Goal: Task Accomplishment & Management: Use online tool/utility

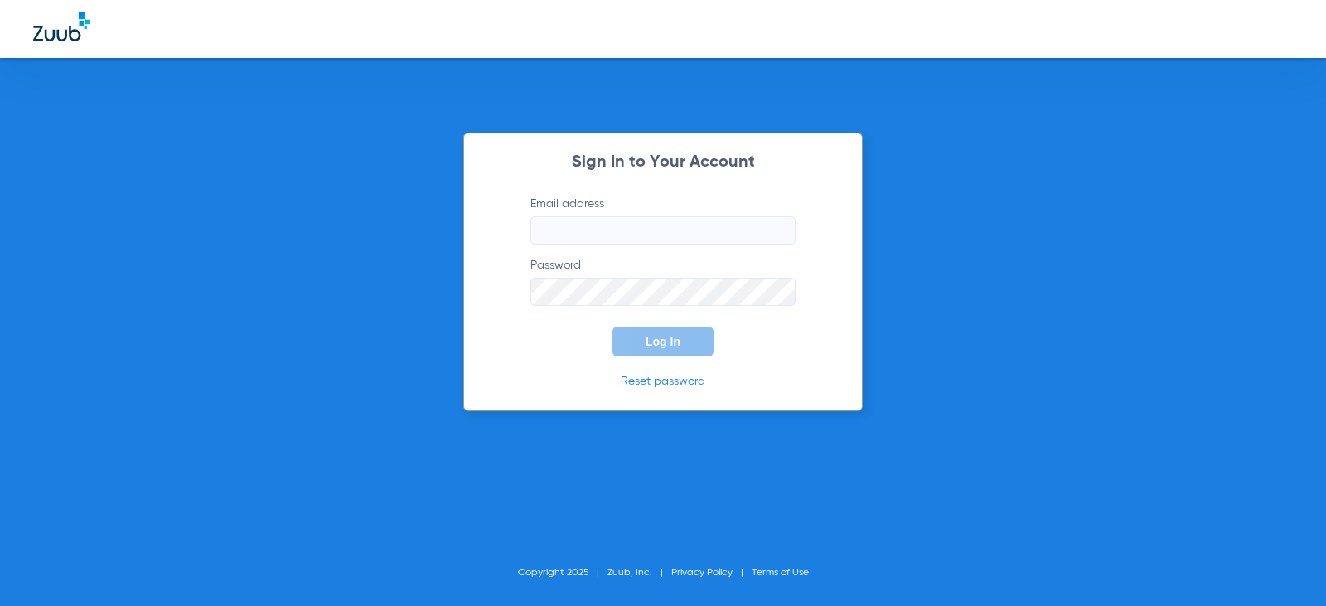
click at [604, 232] on input "Email address" at bounding box center [662, 230] width 265 height 28
type input "[EMAIL_ADDRESS][DOMAIN_NAME]"
click at [612, 326] on button "Log In" at bounding box center [662, 341] width 101 height 30
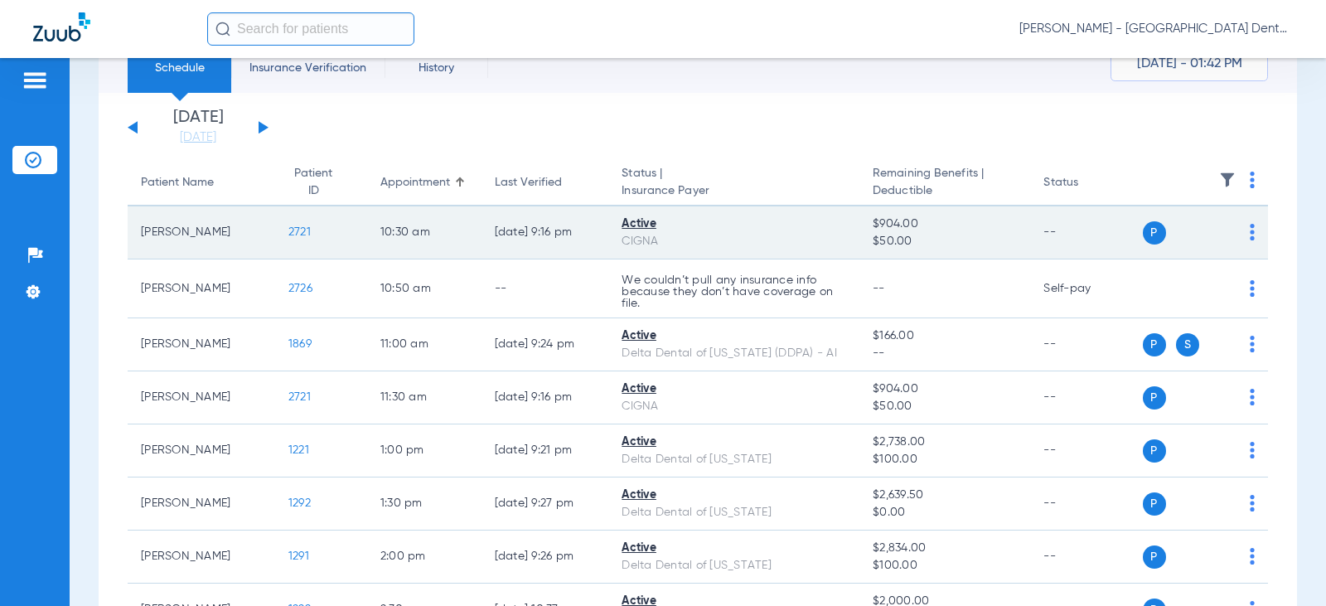
scroll to position [14, 0]
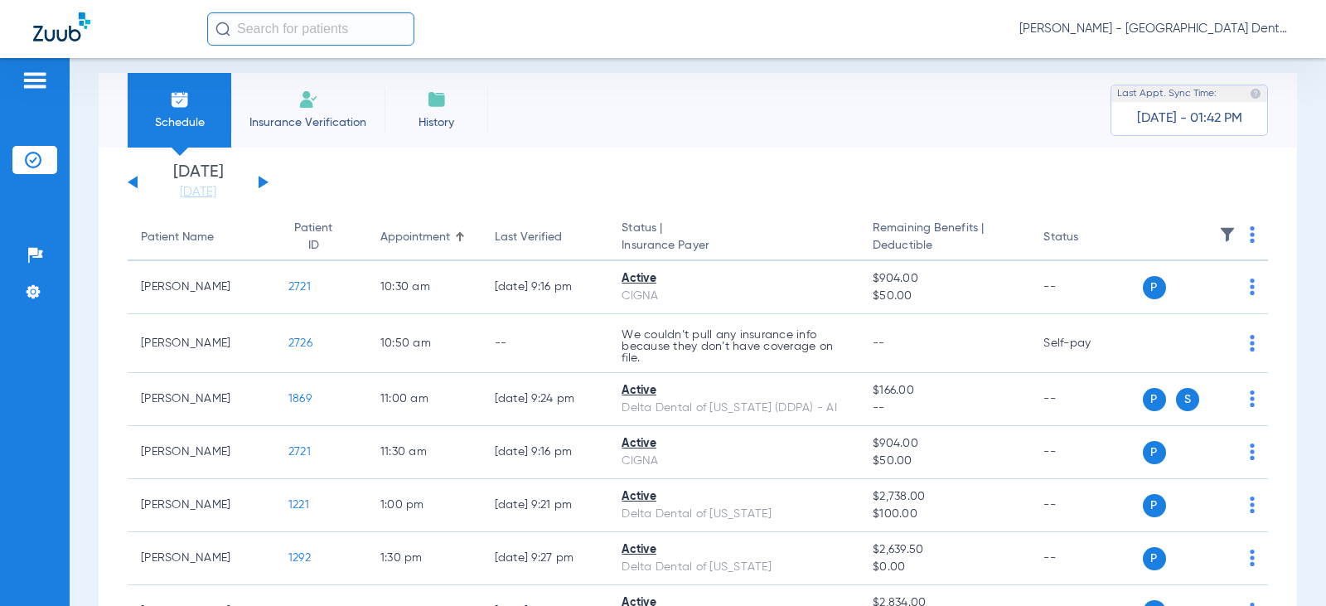
click at [260, 181] on button at bounding box center [264, 182] width 10 height 12
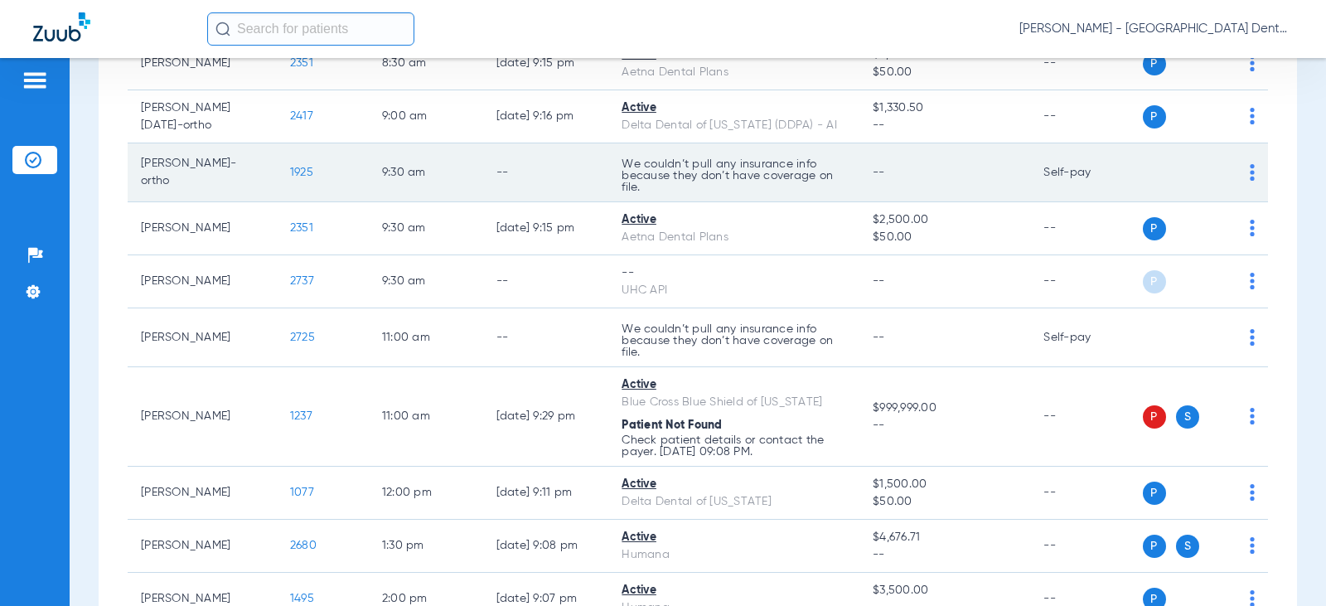
scroll to position [331, 0]
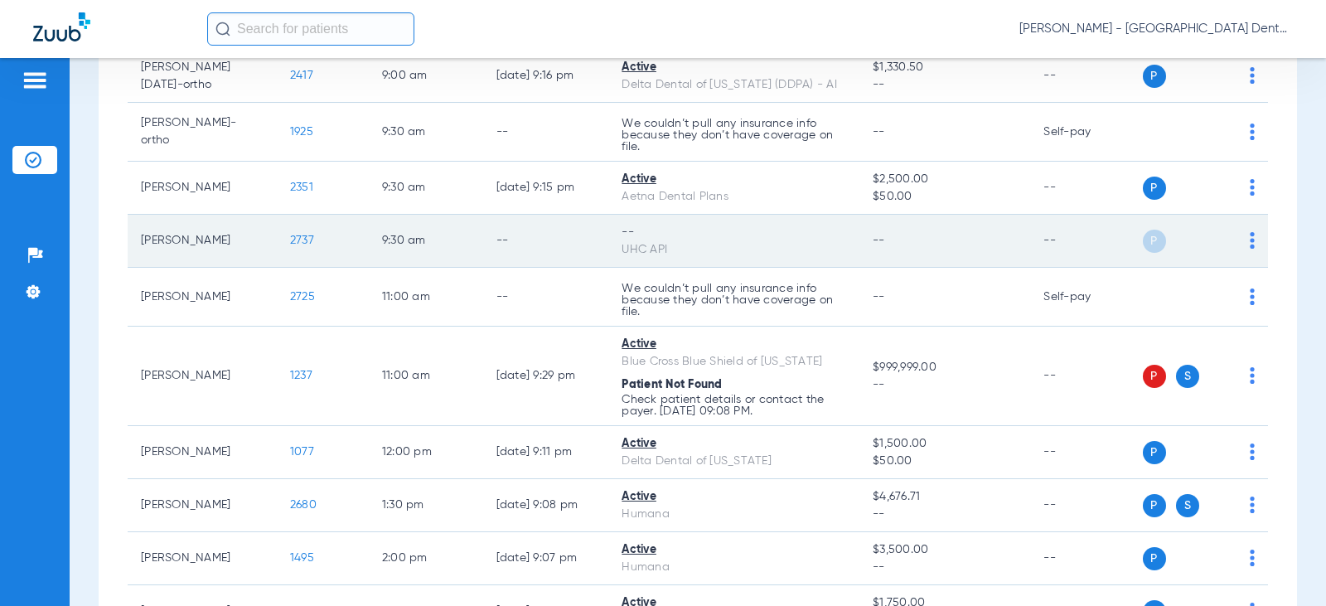
click at [1249, 238] on img at bounding box center [1251, 240] width 5 height 17
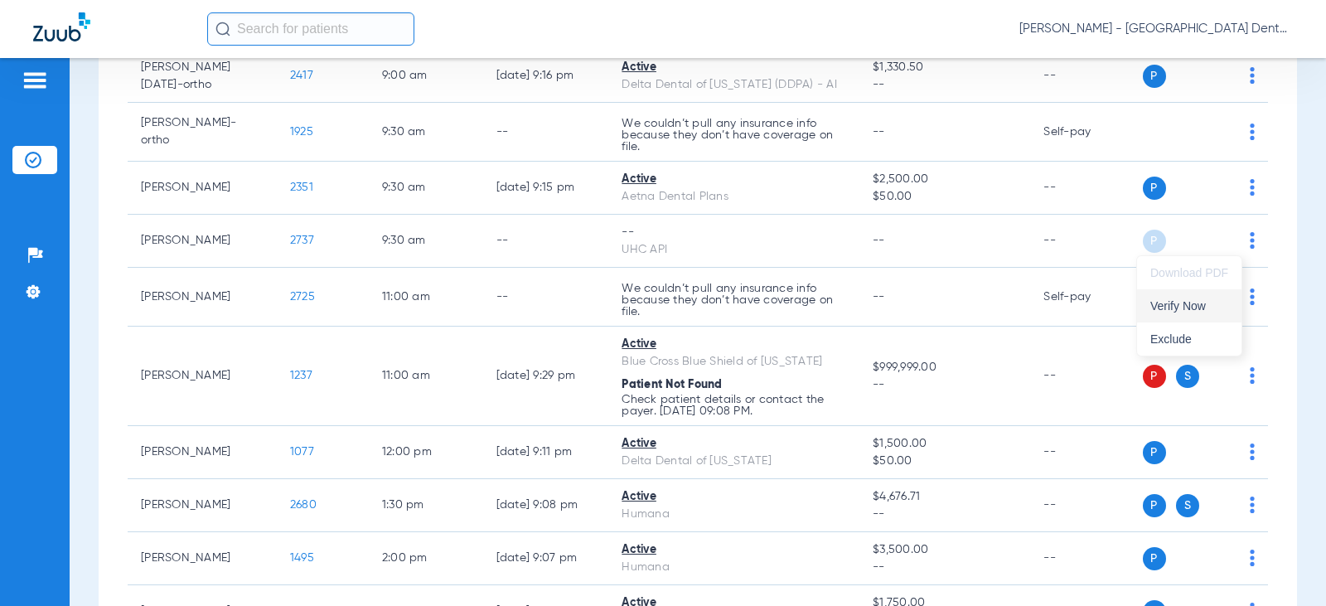
click at [1167, 305] on span "Verify Now" at bounding box center [1189, 306] width 78 height 12
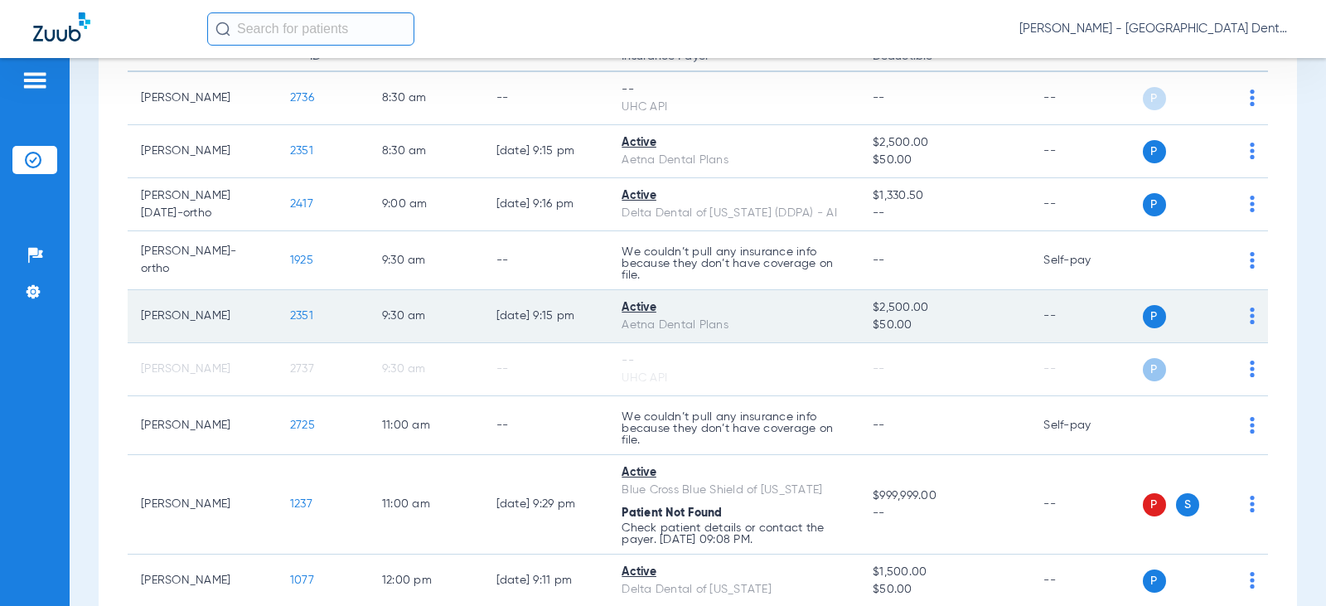
scroll to position [166, 0]
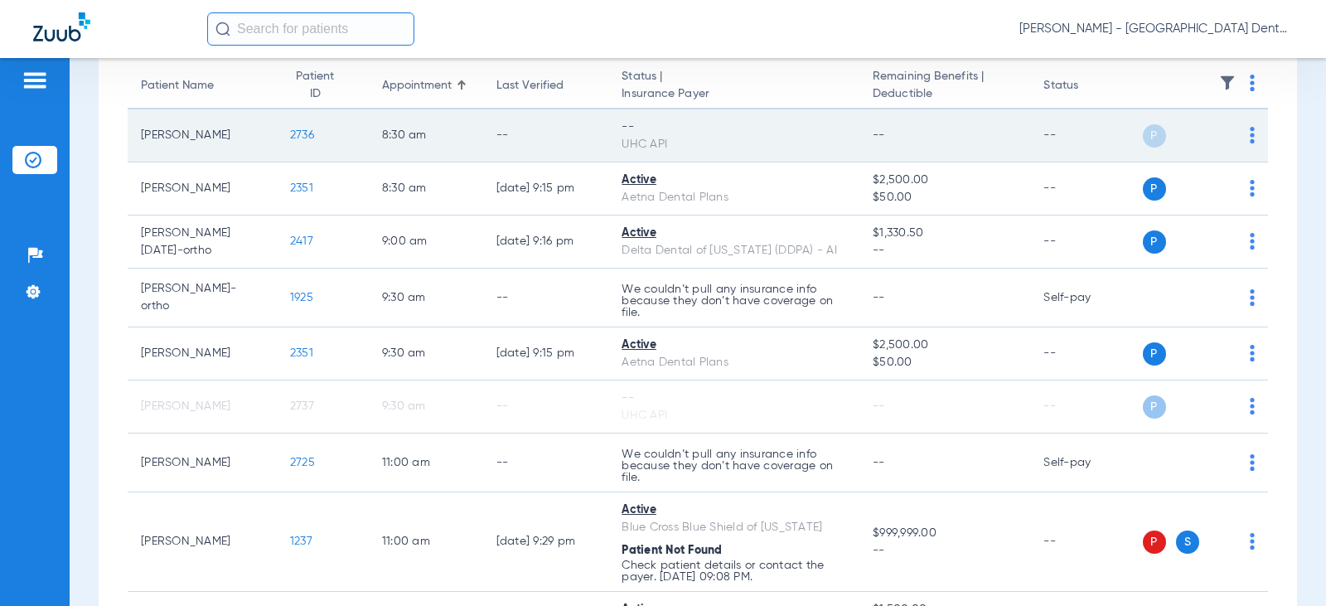
click at [1249, 133] on img at bounding box center [1251, 135] width 5 height 17
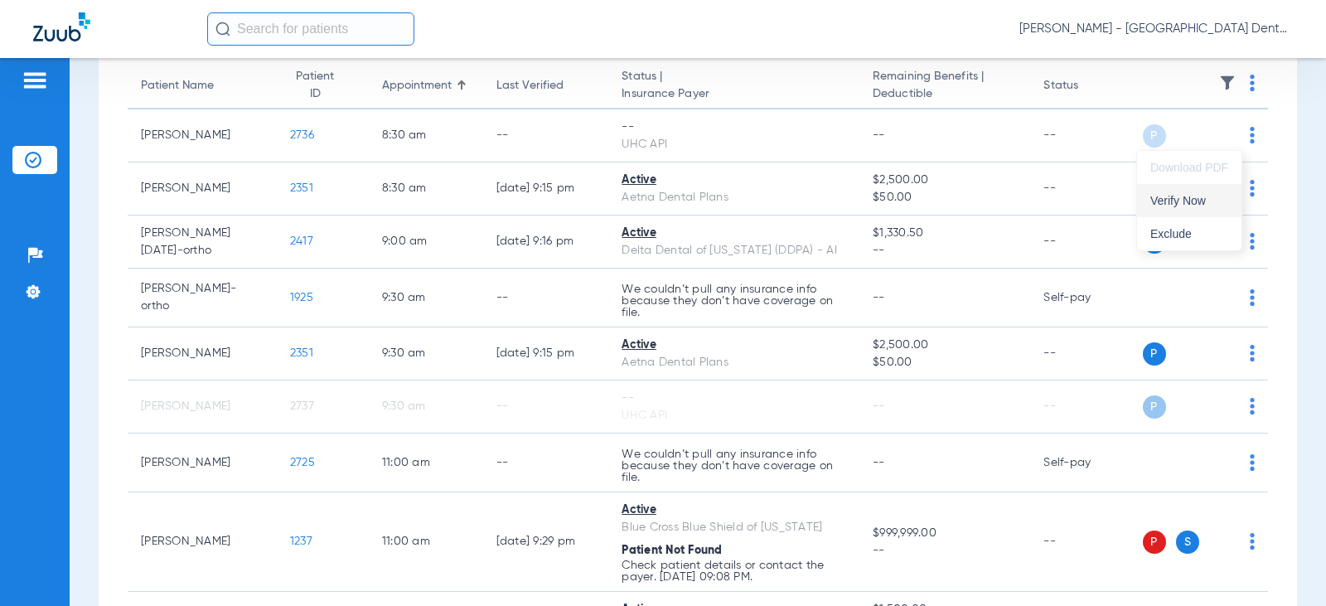
click at [1181, 200] on span "Verify Now" at bounding box center [1189, 201] width 78 height 12
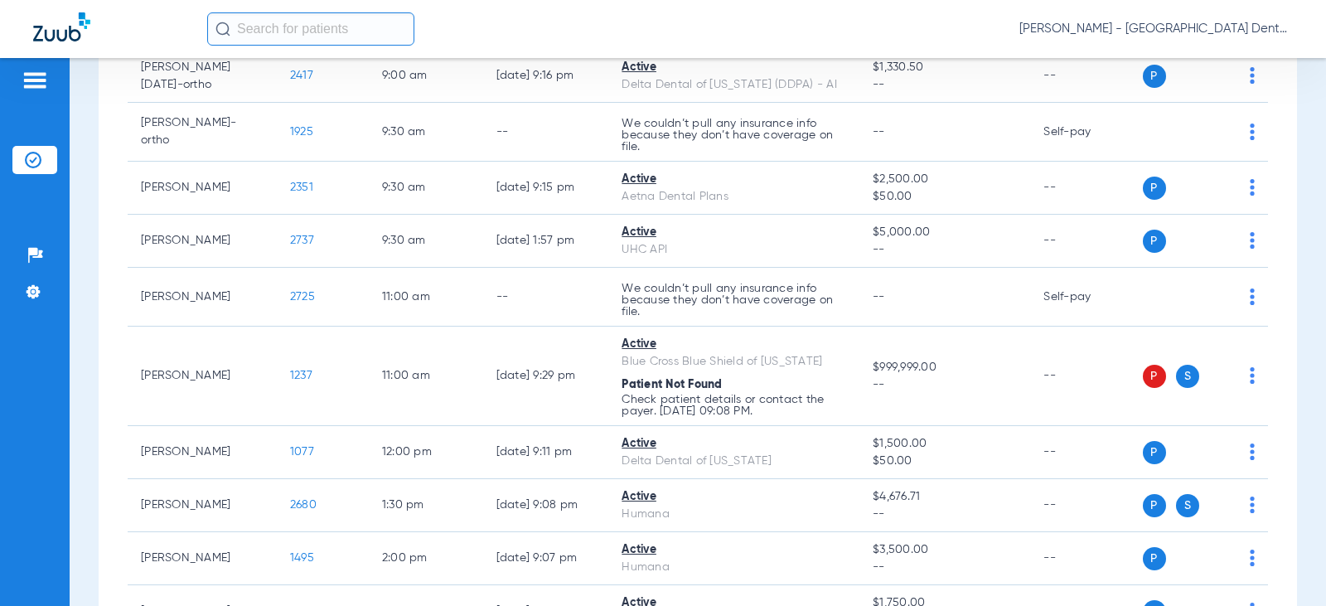
scroll to position [0, 0]
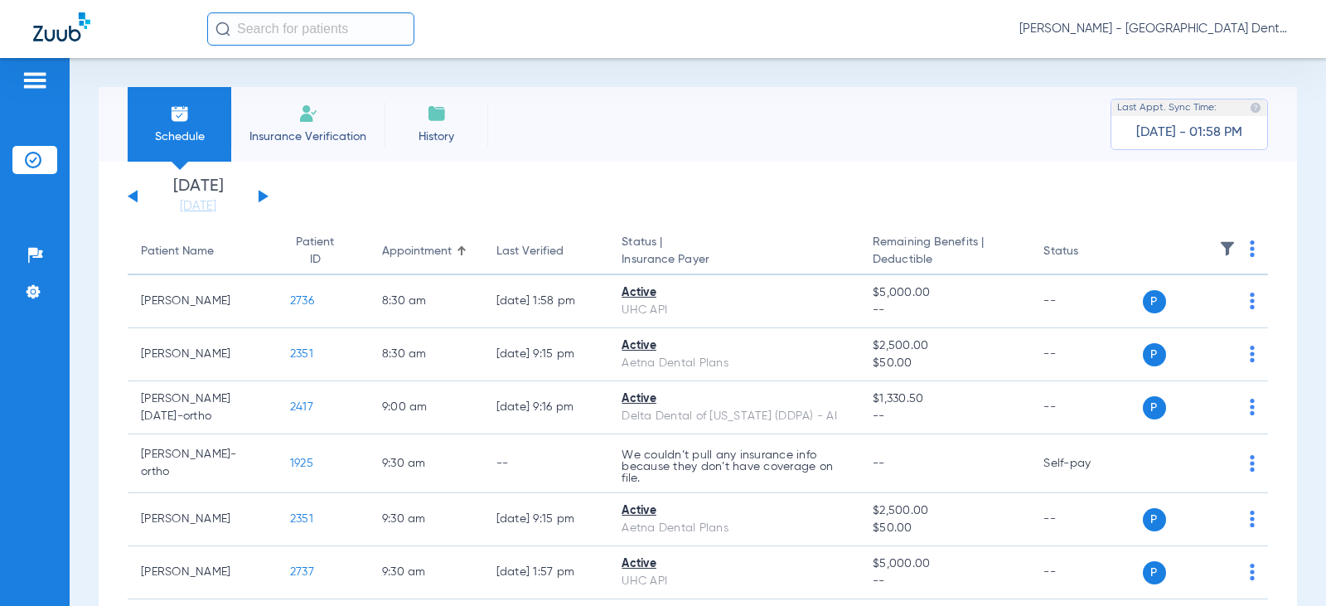
drag, startPoint x: 134, startPoint y: 193, endPoint x: 149, endPoint y: 192, distance: 14.9
click at [134, 193] on button at bounding box center [133, 196] width 10 height 12
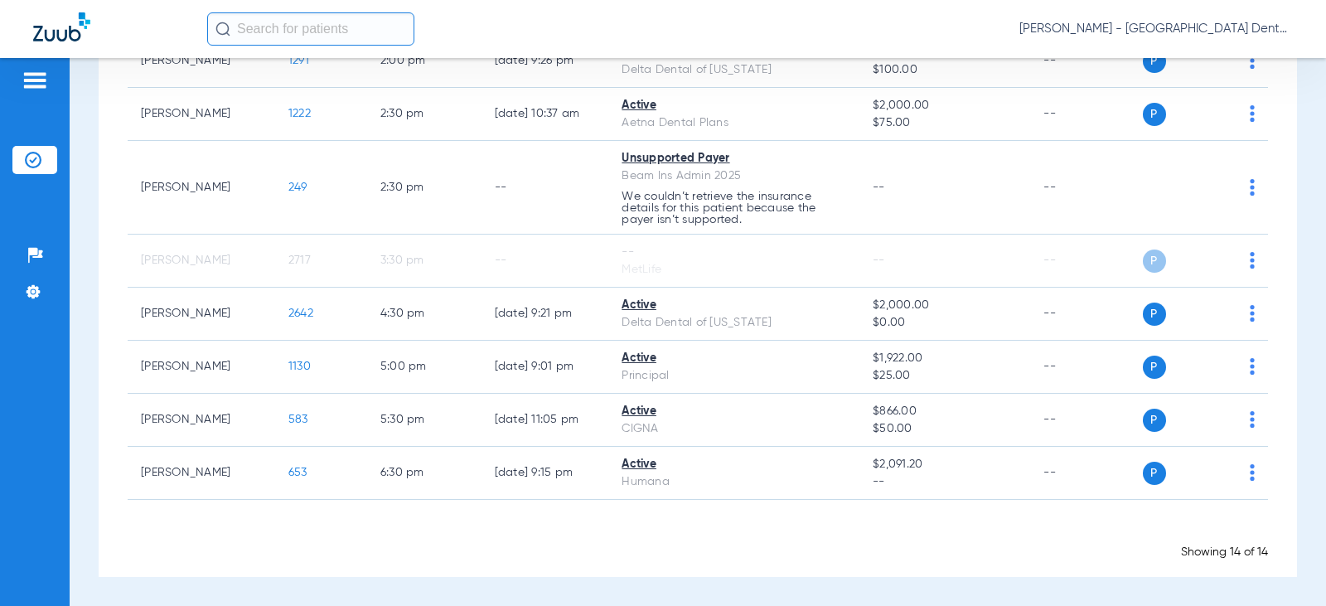
scroll to position [481, 0]
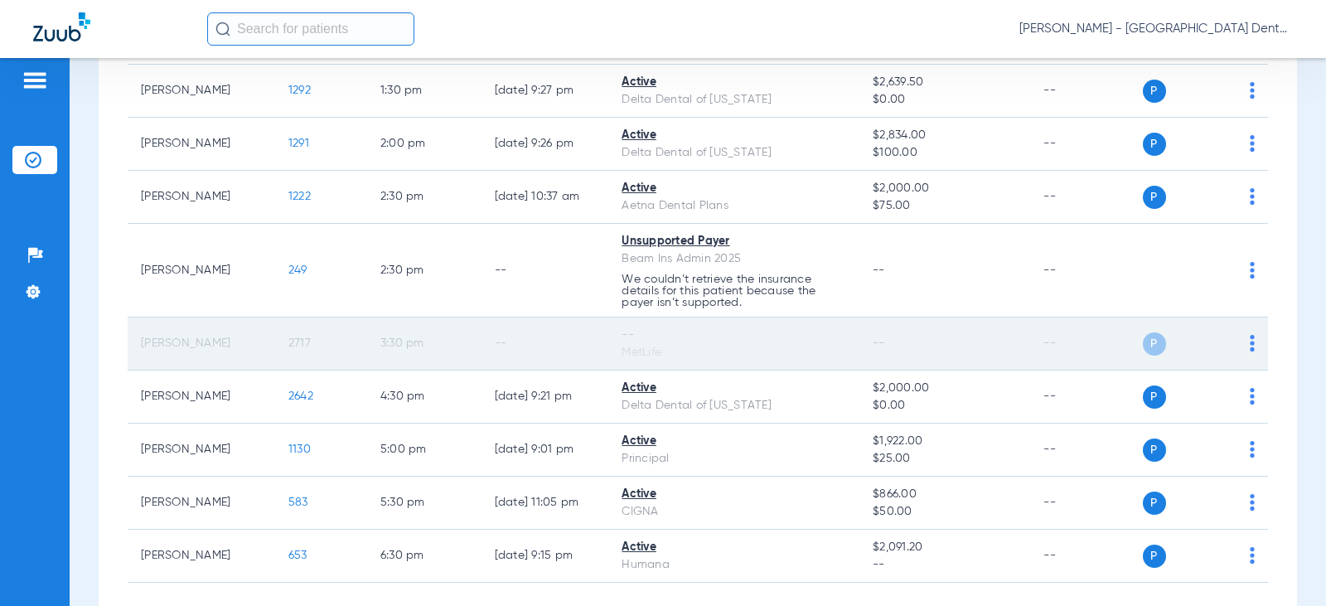
click at [1249, 343] on img at bounding box center [1251, 343] width 5 height 17
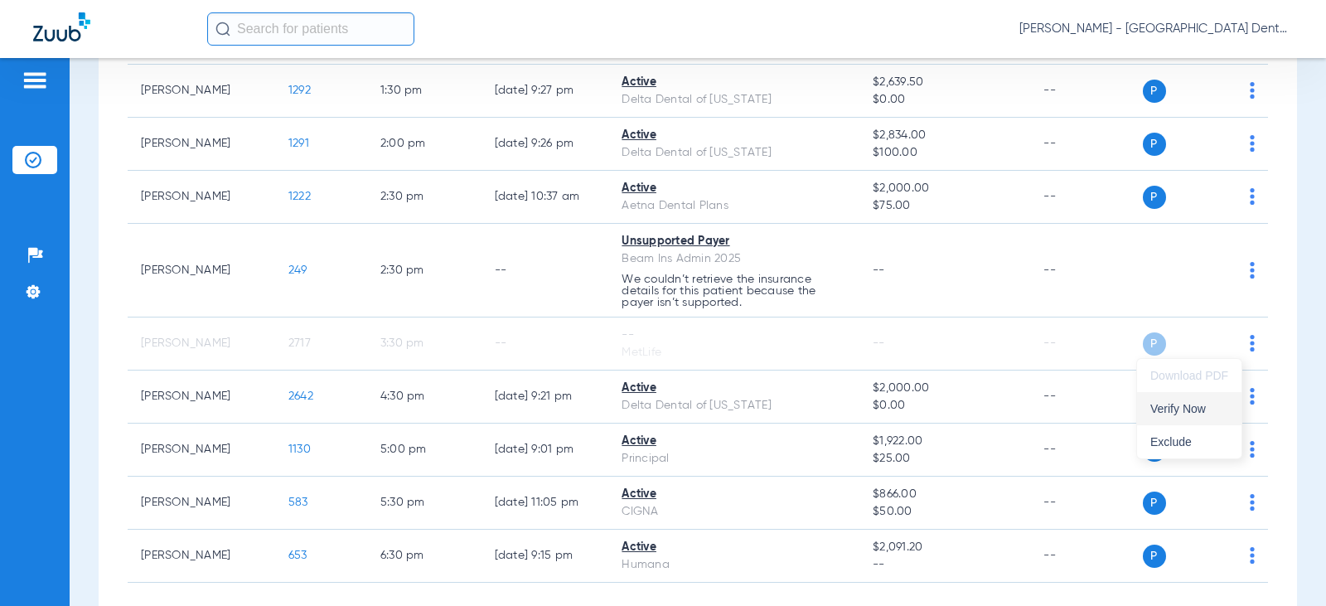
click at [1189, 408] on span "Verify Now" at bounding box center [1189, 409] width 78 height 12
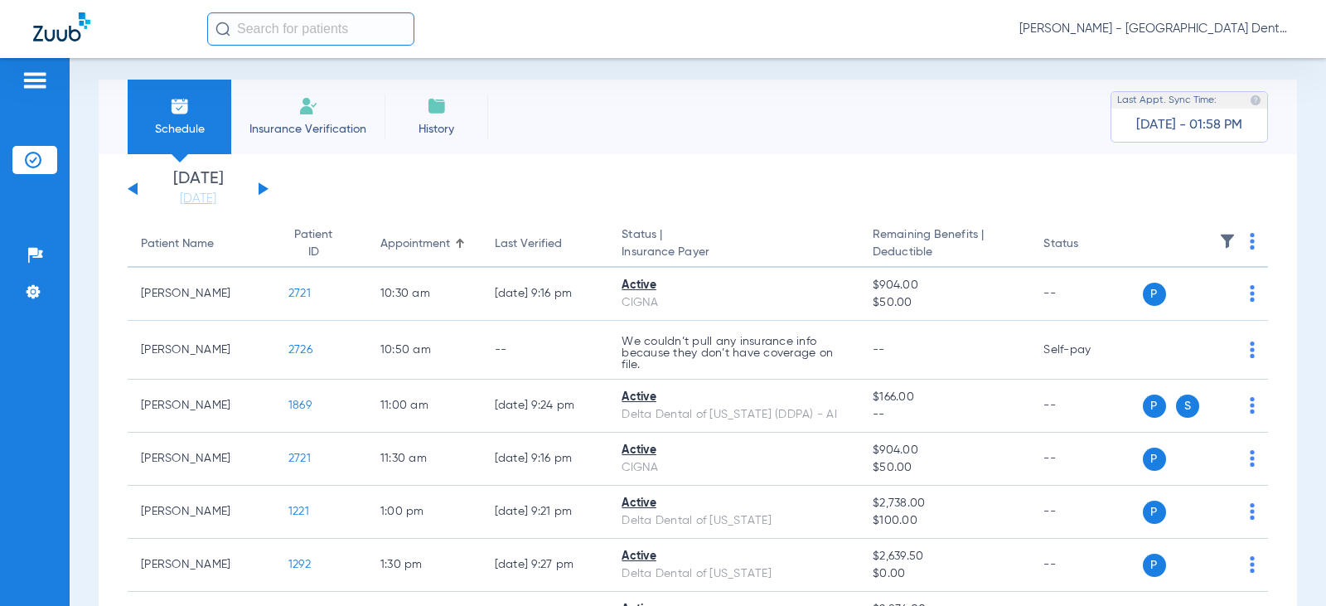
scroll to position [0, 0]
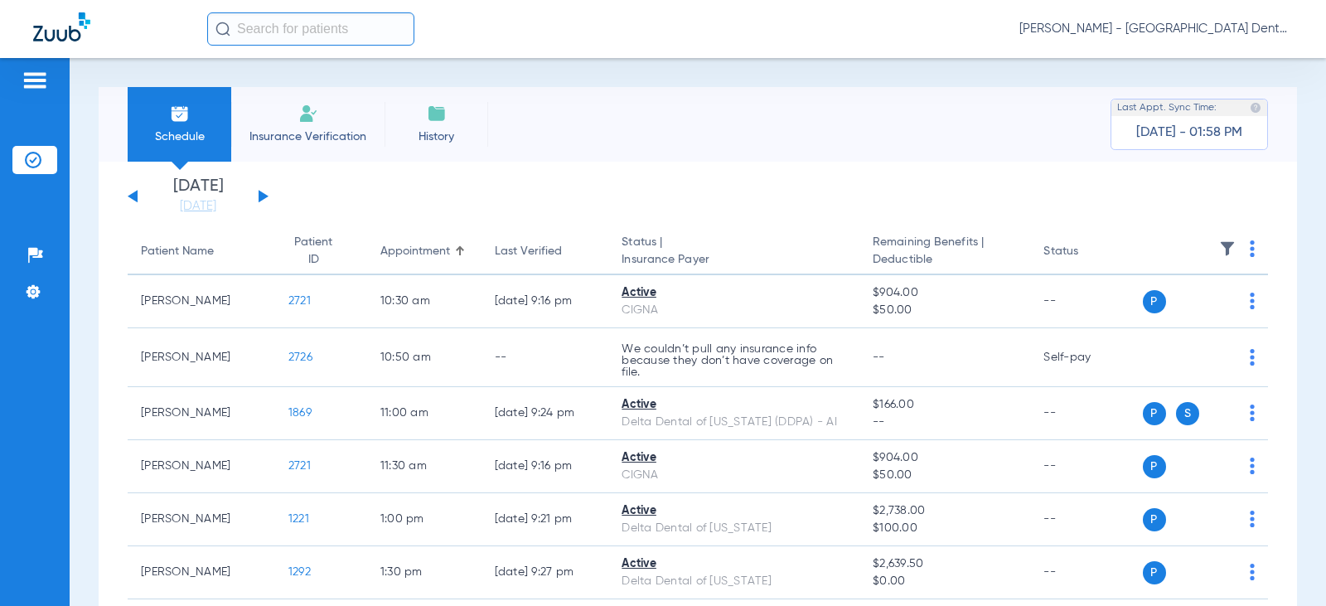
click at [341, 114] on li "Insurance Verification" at bounding box center [307, 124] width 153 height 75
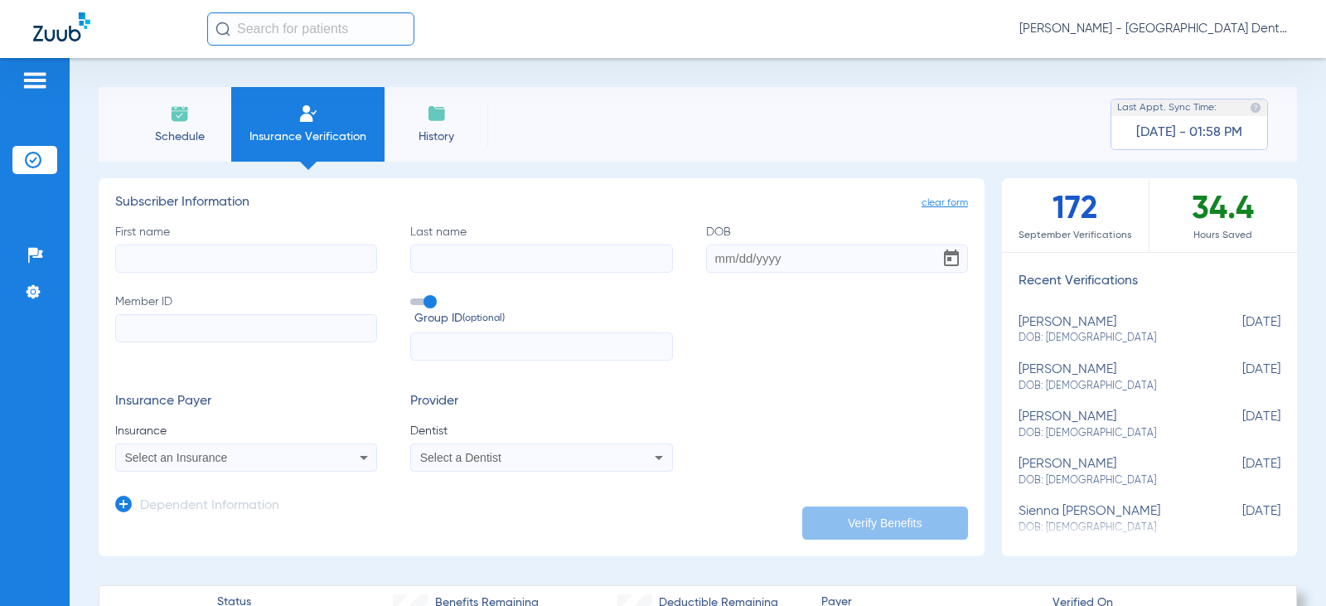
click at [278, 245] on input "First name" at bounding box center [246, 258] width 262 height 28
click at [279, 262] on input "First name" at bounding box center [246, 258] width 262 height 28
click at [124, 504] on icon at bounding box center [123, 503] width 17 height 17
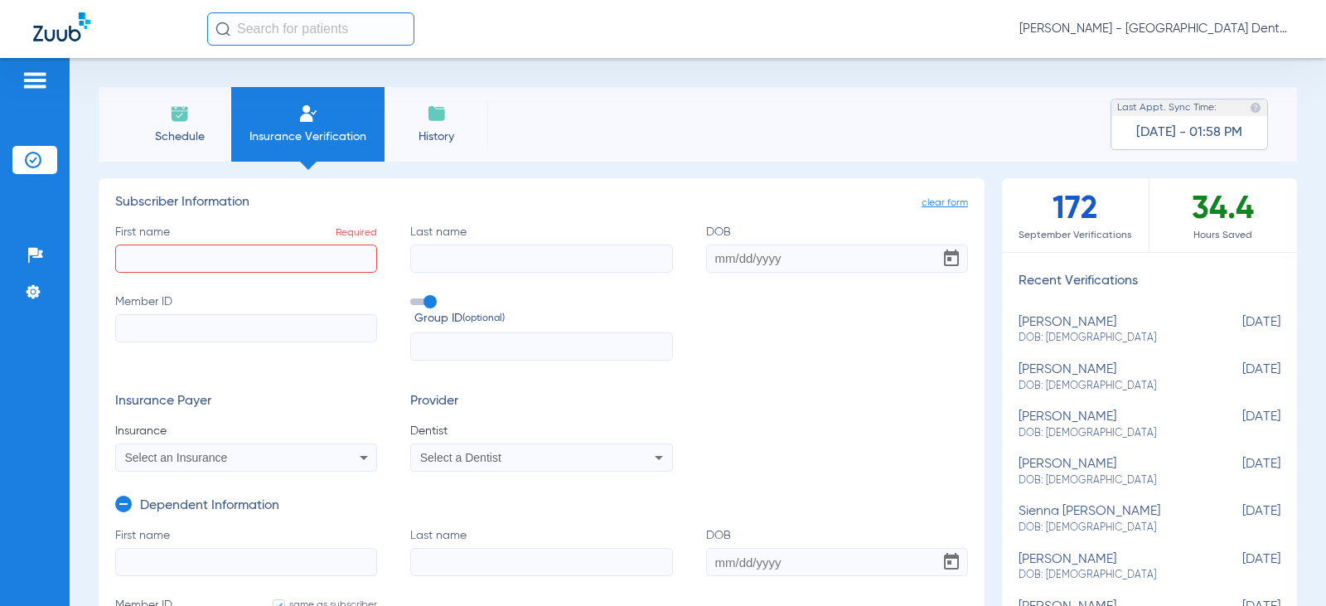
click at [183, 125] on li "Schedule" at bounding box center [180, 124] width 104 height 75
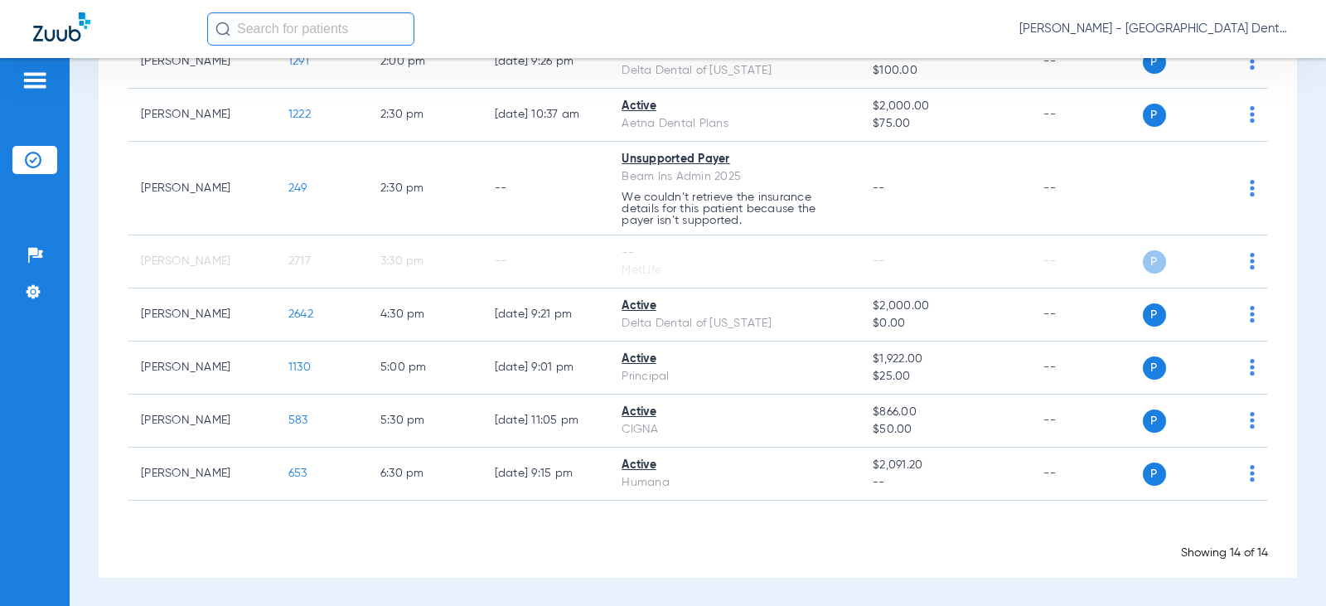
scroll to position [564, 0]
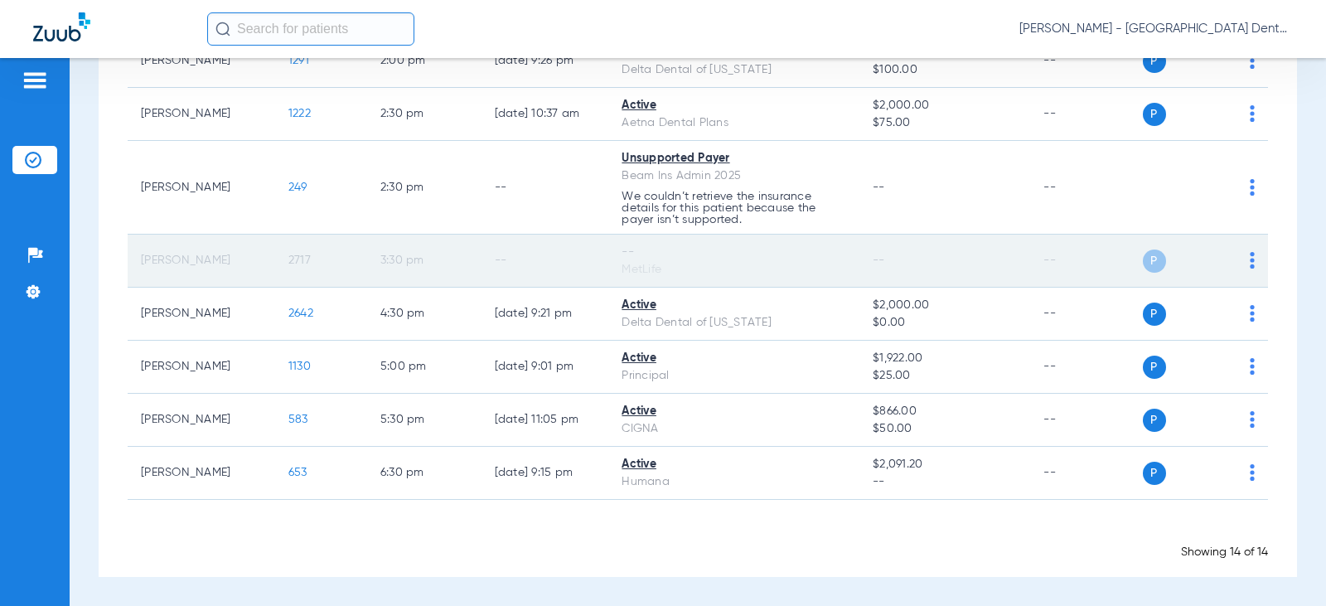
click at [1249, 259] on img at bounding box center [1251, 260] width 5 height 17
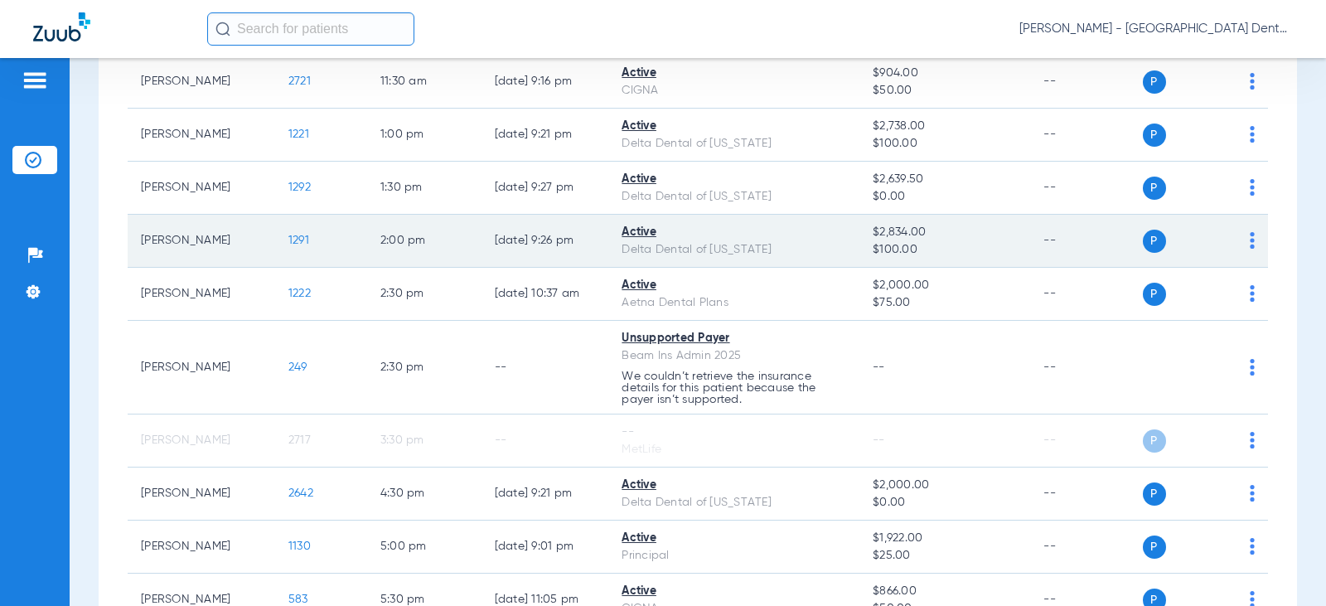
scroll to position [497, 0]
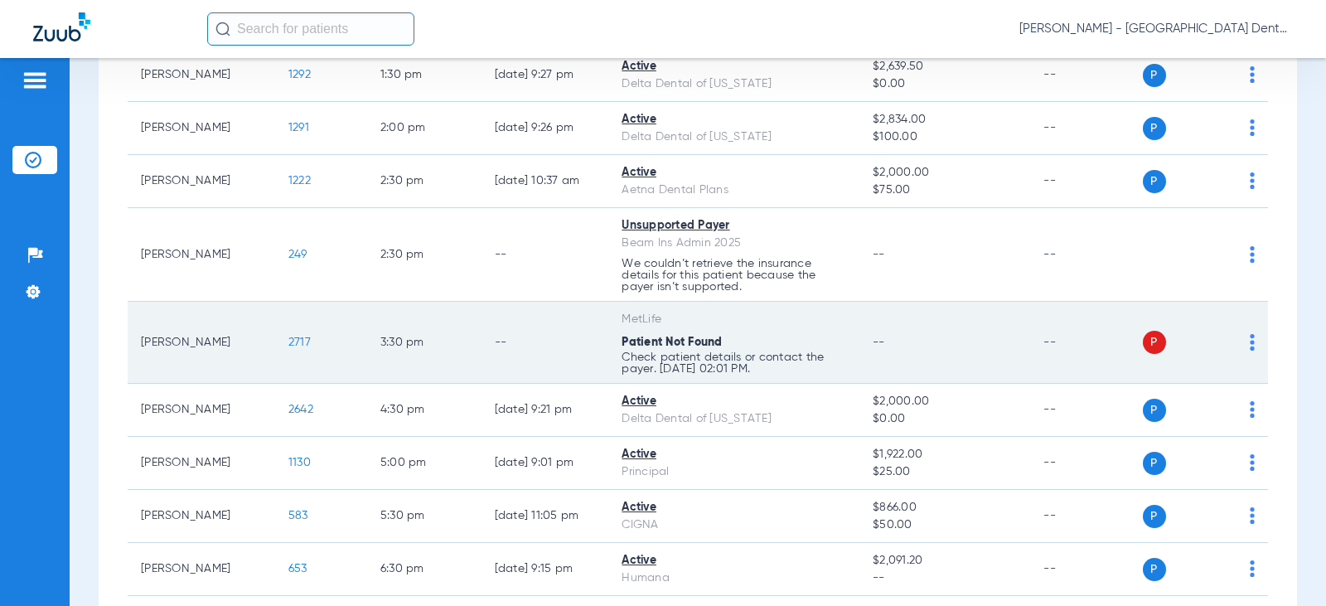
click at [1249, 339] on img at bounding box center [1251, 342] width 5 height 17
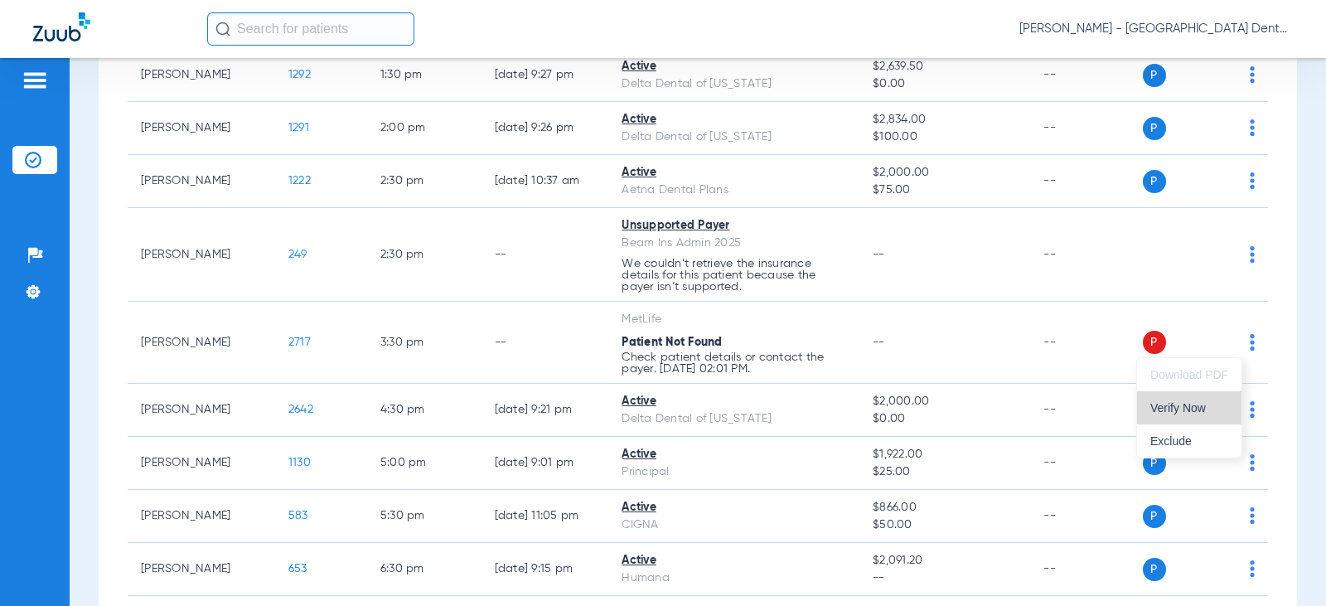
click at [1183, 404] on span "Verify Now" at bounding box center [1189, 408] width 78 height 12
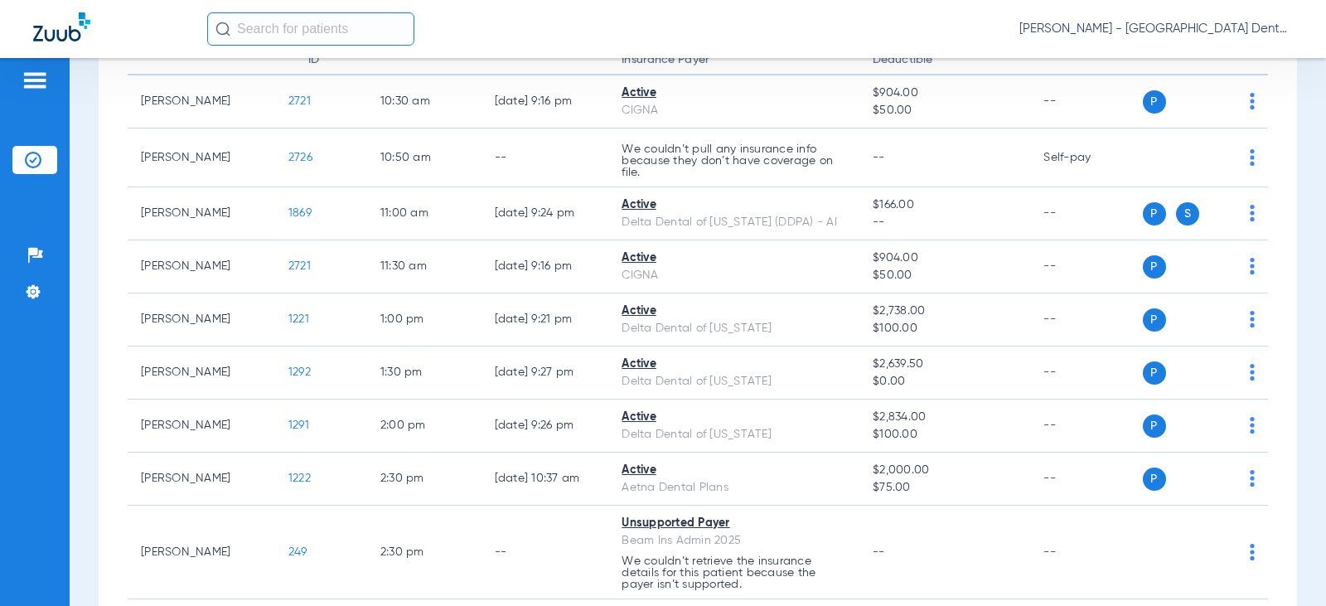
scroll to position [0, 0]
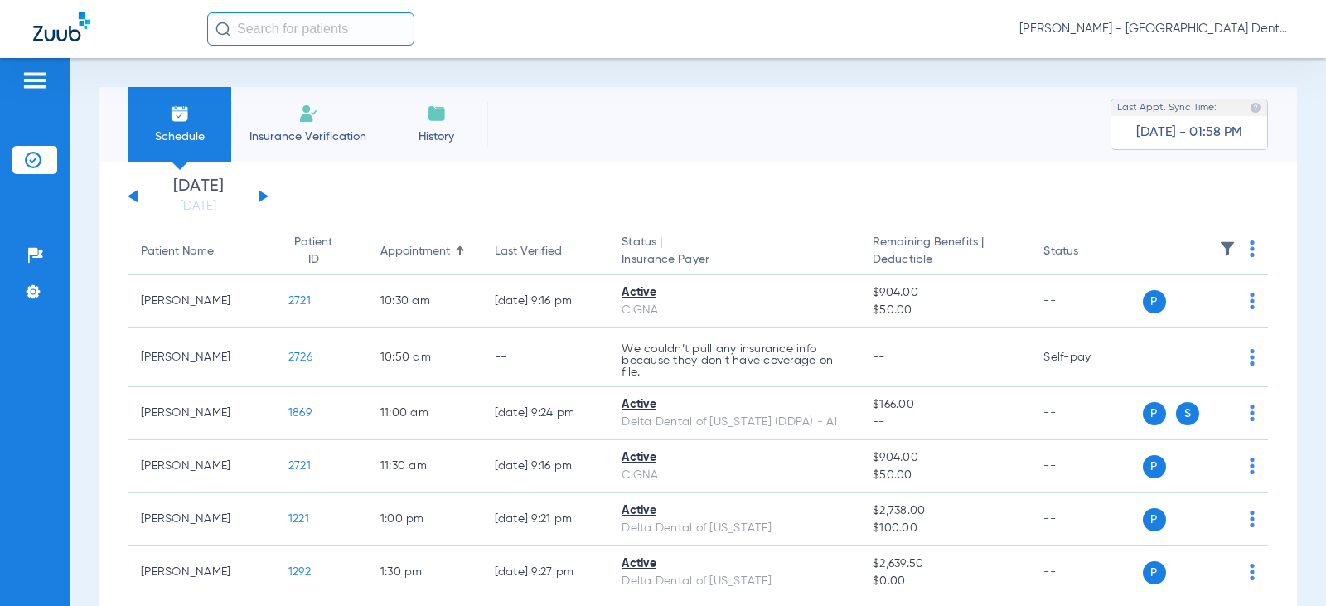
drag, startPoint x: 302, startPoint y: 118, endPoint x: 331, endPoint y: 123, distance: 28.6
click at [304, 118] on img at bounding box center [308, 114] width 20 height 20
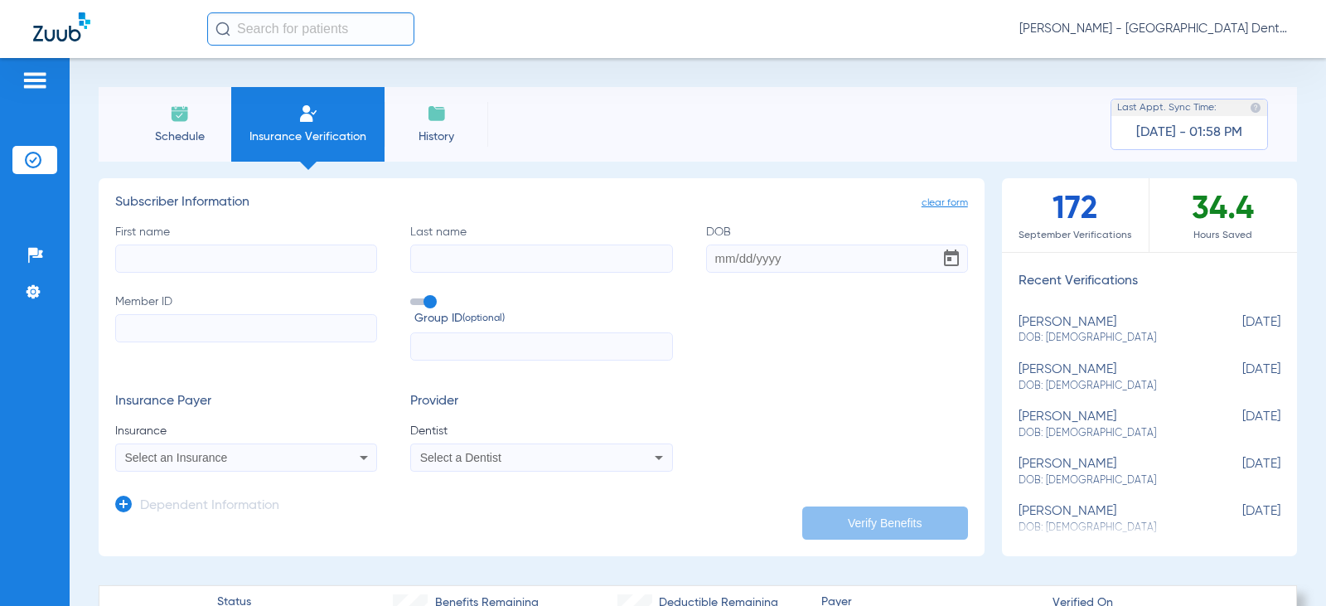
click at [128, 256] on input "First name" at bounding box center [246, 258] width 262 height 28
type input "lUKE"
type input "bERMIER"
click at [709, 259] on input "DOB" at bounding box center [837, 258] width 262 height 28
type input "[DATE]"
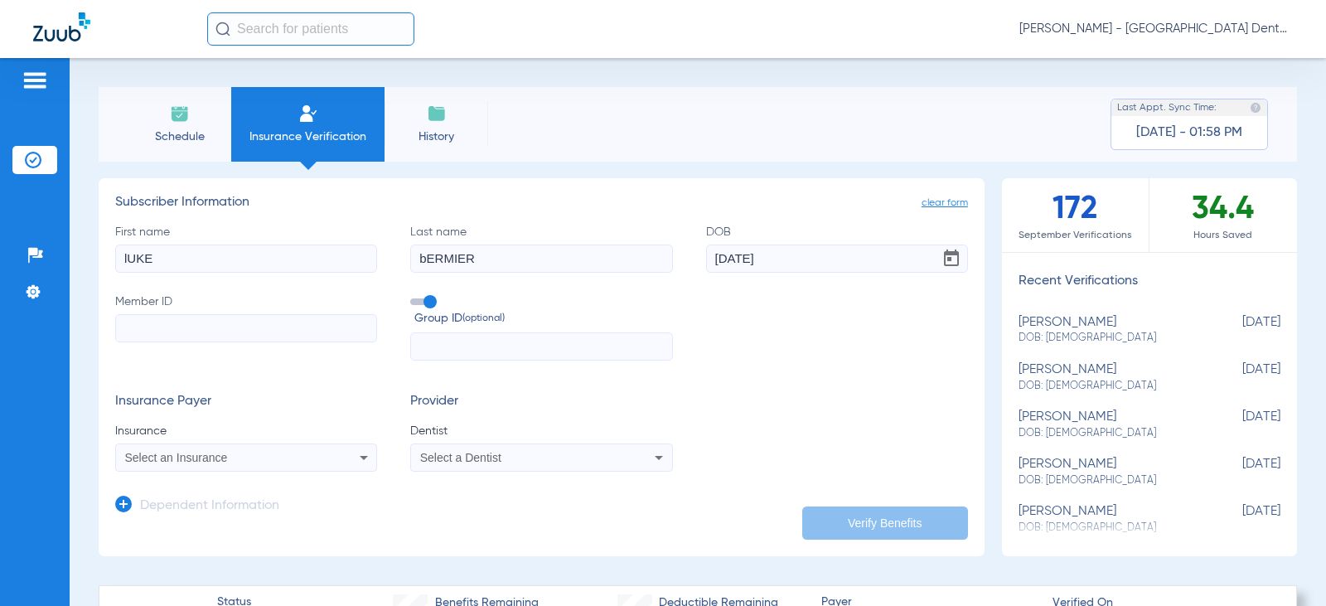
click at [164, 331] on input "Member ID" at bounding box center [246, 328] width 262 height 28
type input "344668163"
click at [171, 457] on span "Select an Insurance" at bounding box center [176, 457] width 103 height 13
type input "V"
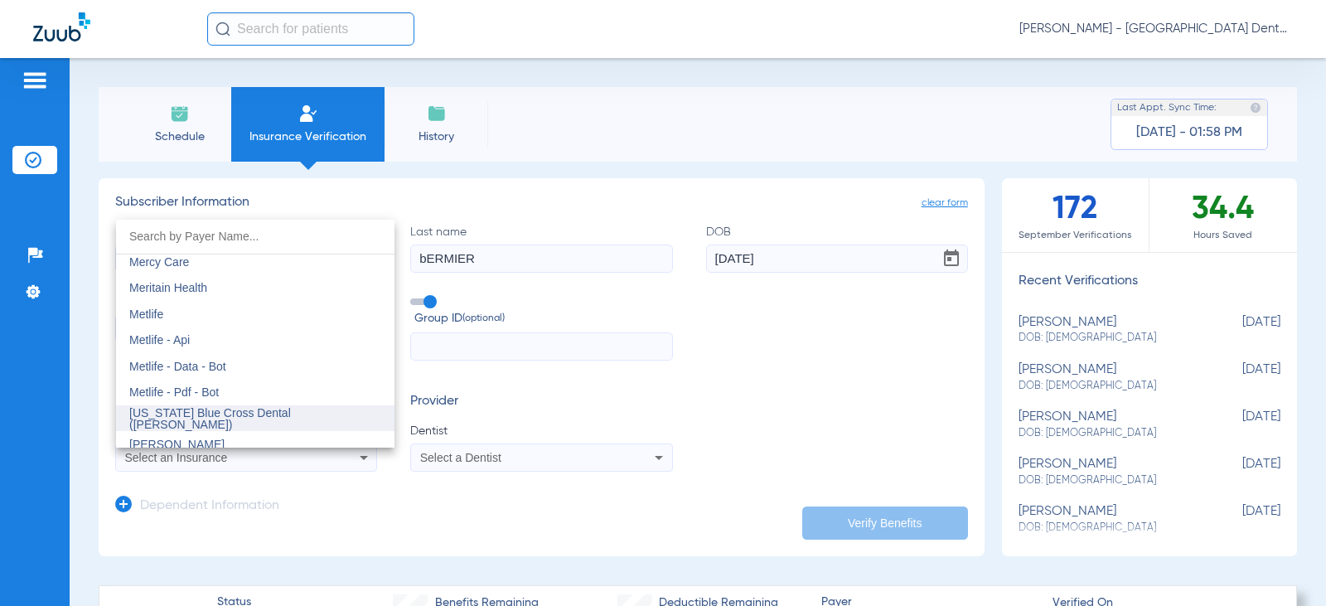
scroll to position [8120, 0]
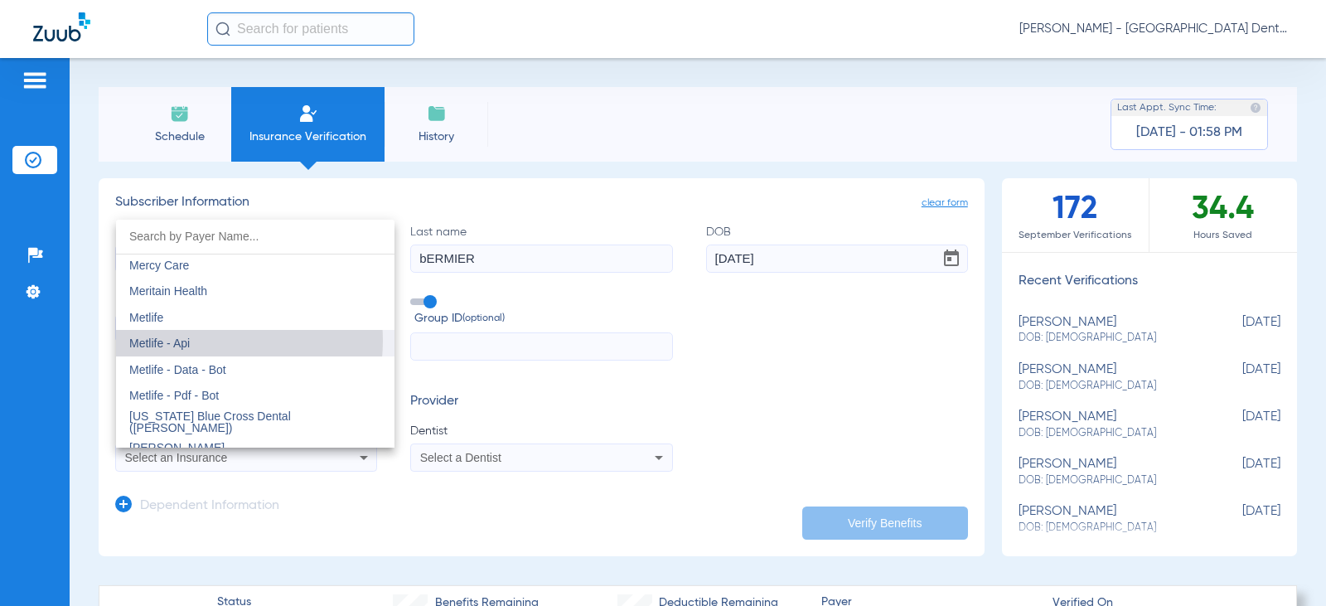
click at [199, 341] on mat-option "Metlife - Api" at bounding box center [255, 343] width 278 height 27
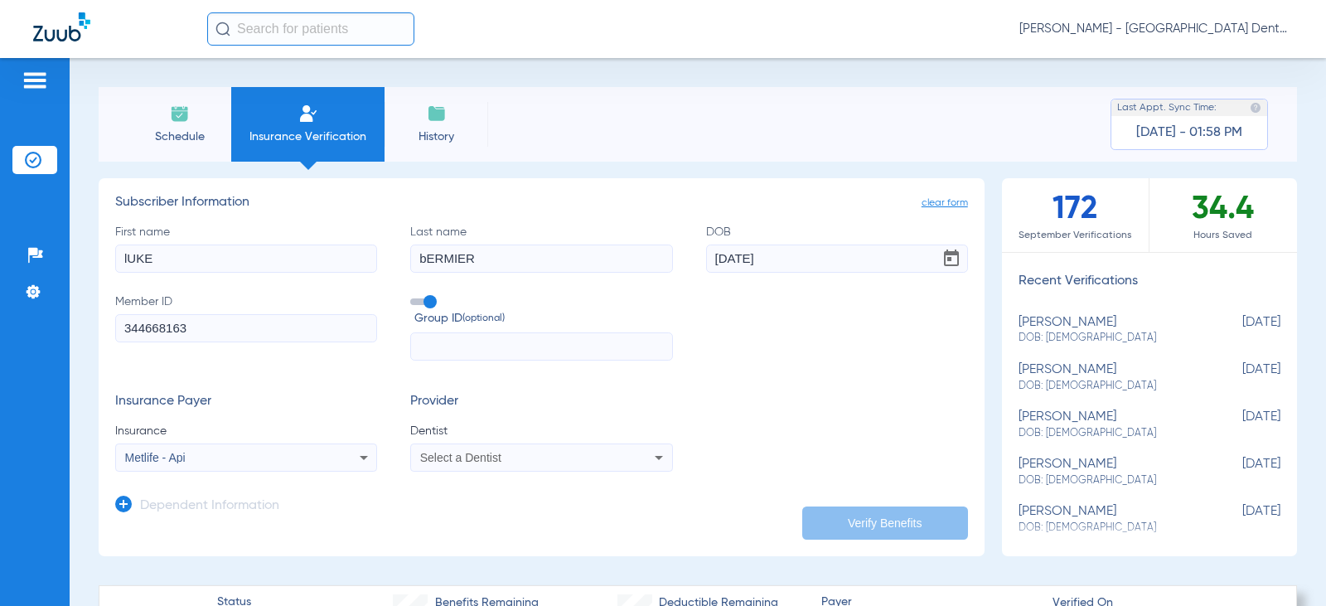
click at [454, 453] on span "Select a Dentist" at bounding box center [460, 457] width 81 height 13
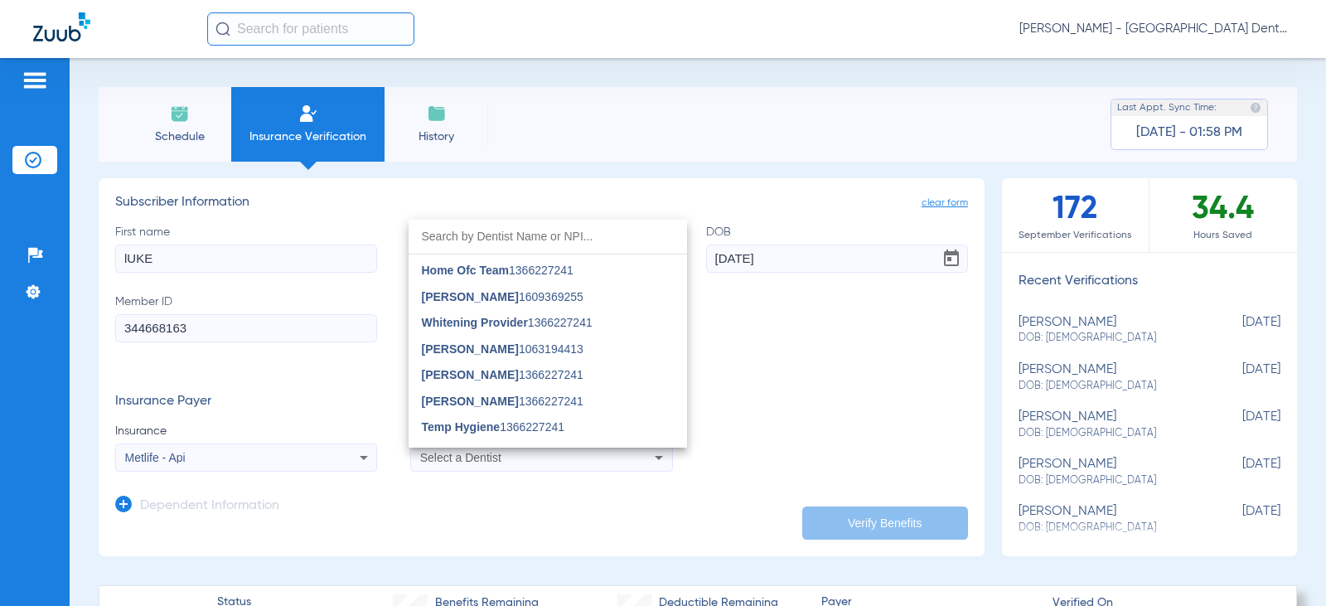
scroll to position [384, 0]
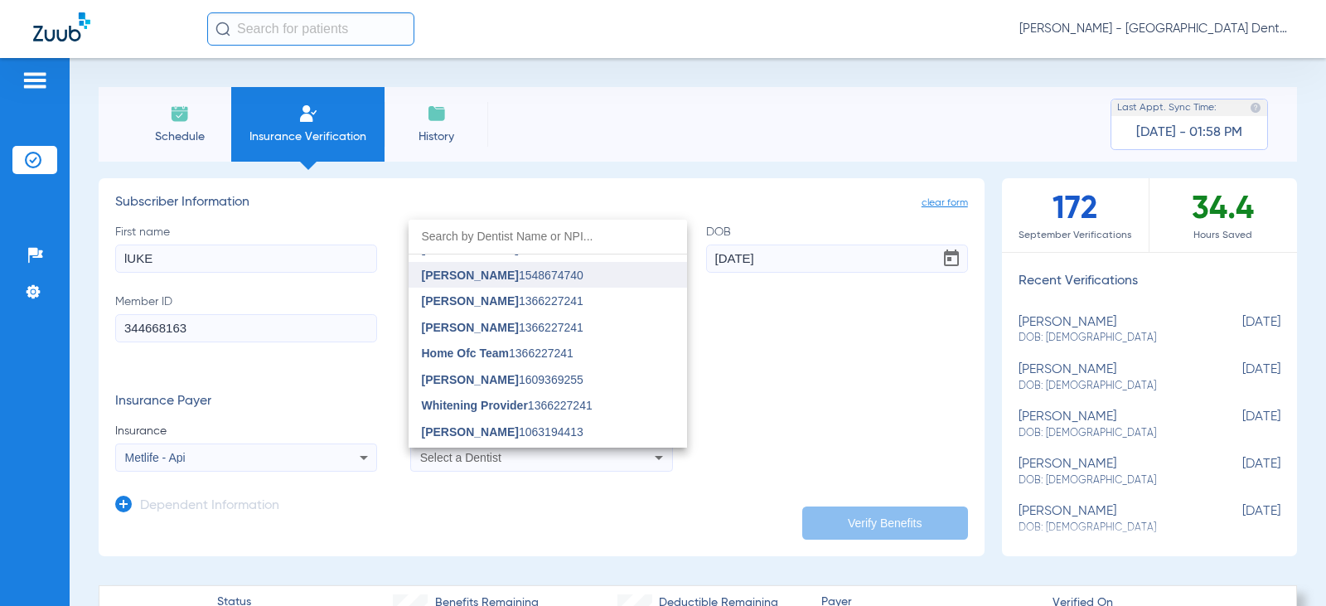
click at [469, 277] on span "[PERSON_NAME]" at bounding box center [470, 274] width 97 height 13
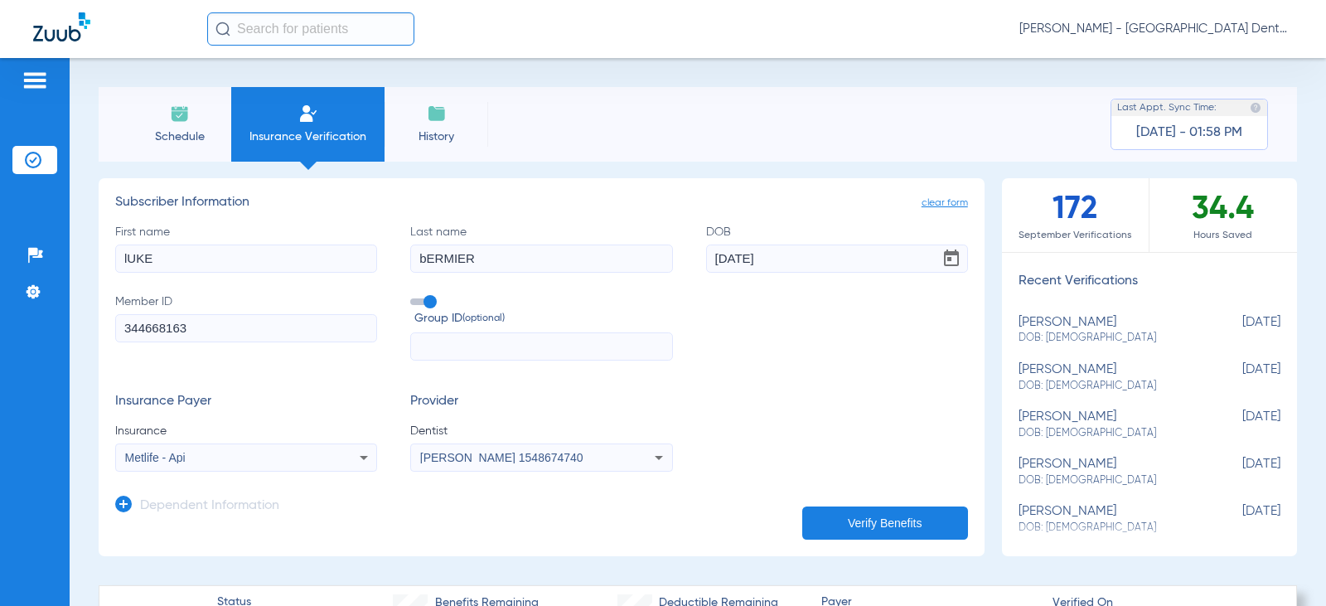
click at [128, 501] on icon at bounding box center [123, 503] width 17 height 17
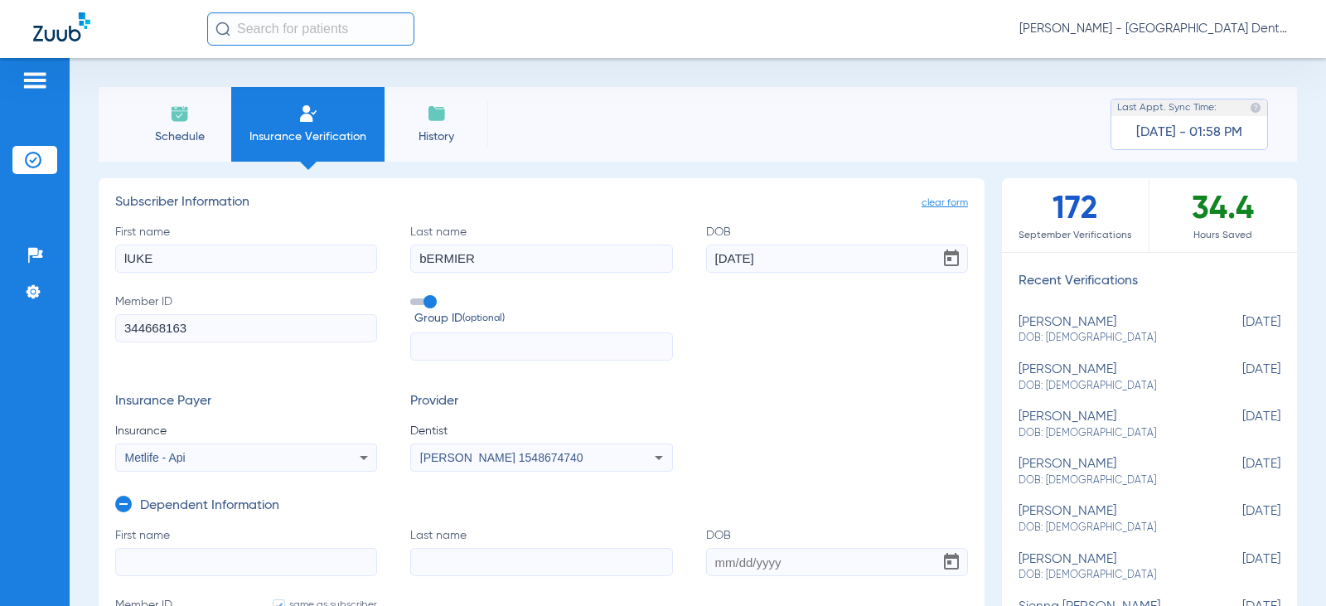
click at [138, 554] on input "First name" at bounding box center [246, 562] width 262 height 28
type input "[PERSON_NAME]"
click at [711, 558] on input "DOB" at bounding box center [837, 562] width 262 height 28
type input "[DATE]"
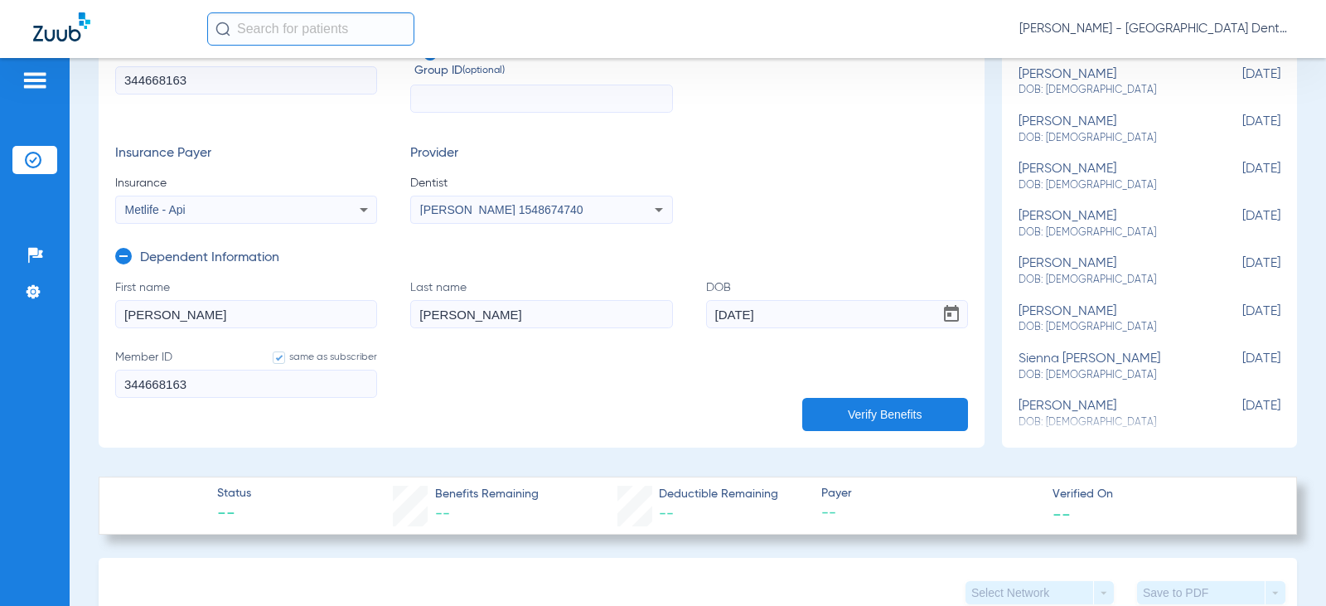
scroll to position [249, 0]
click at [886, 414] on button "Verify Benefits" at bounding box center [885, 413] width 166 height 33
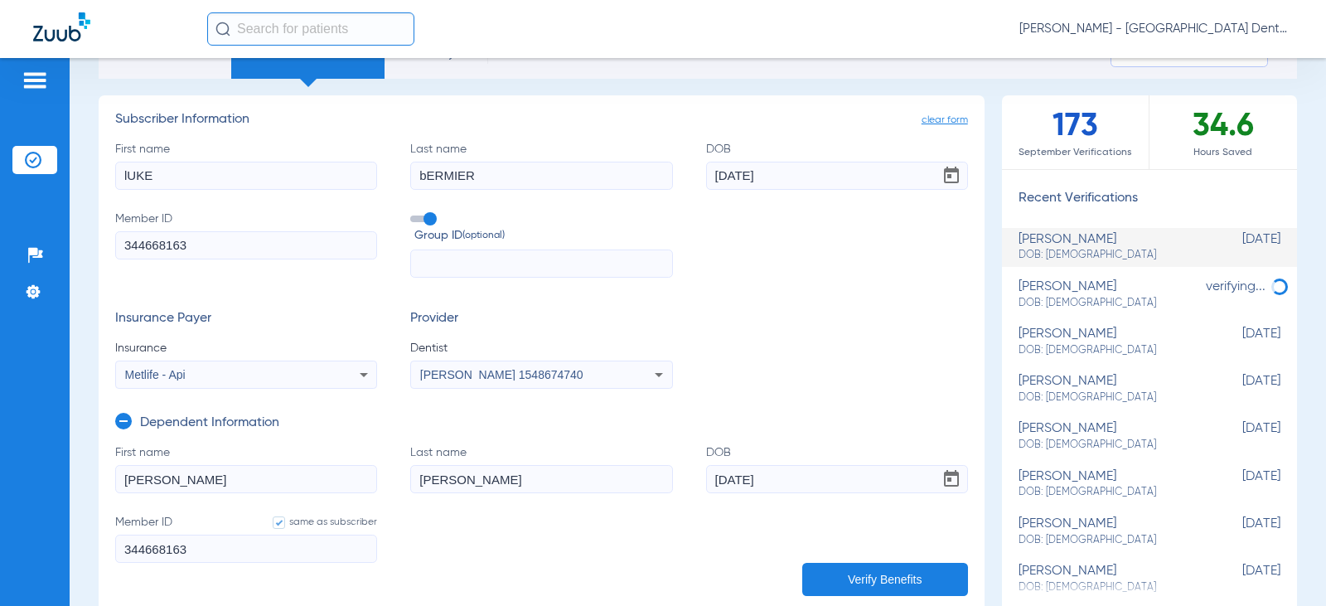
scroll to position [0, 0]
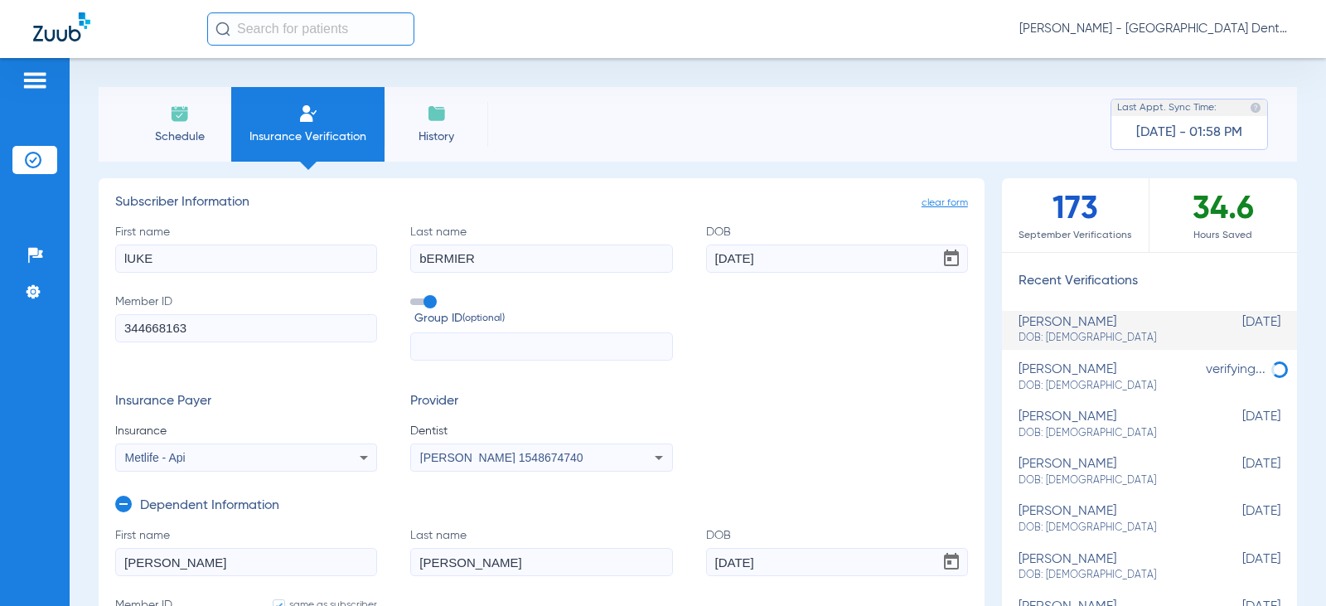
click at [181, 113] on img at bounding box center [180, 114] width 20 height 20
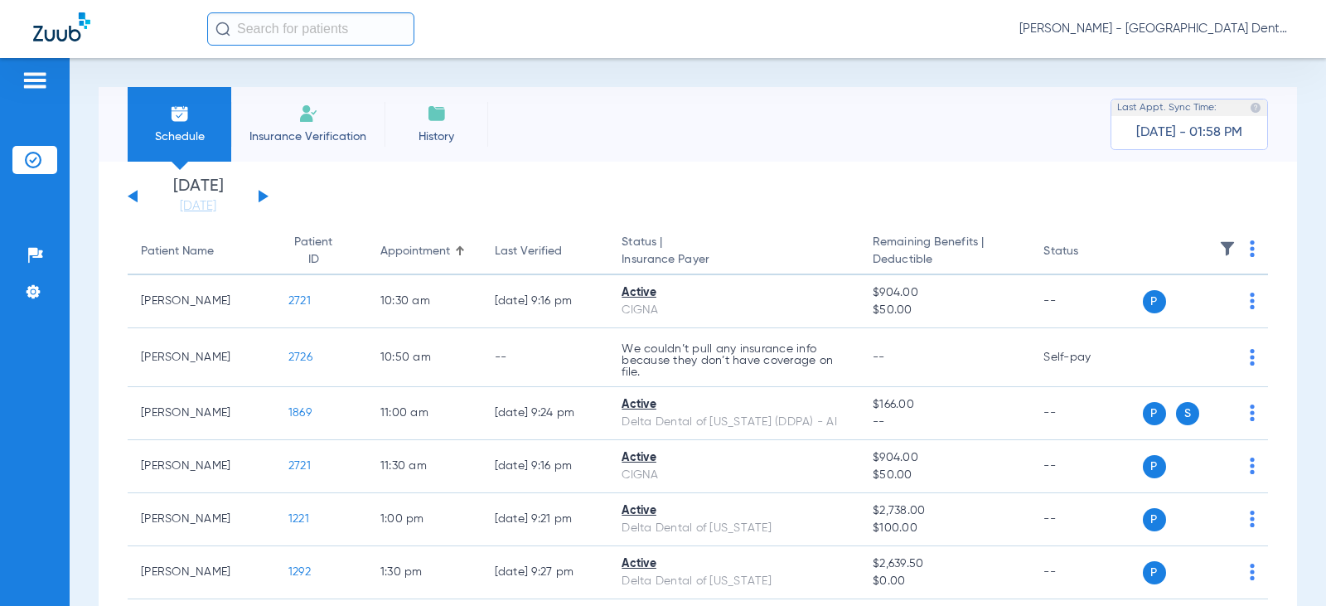
click at [313, 117] on img at bounding box center [308, 114] width 20 height 20
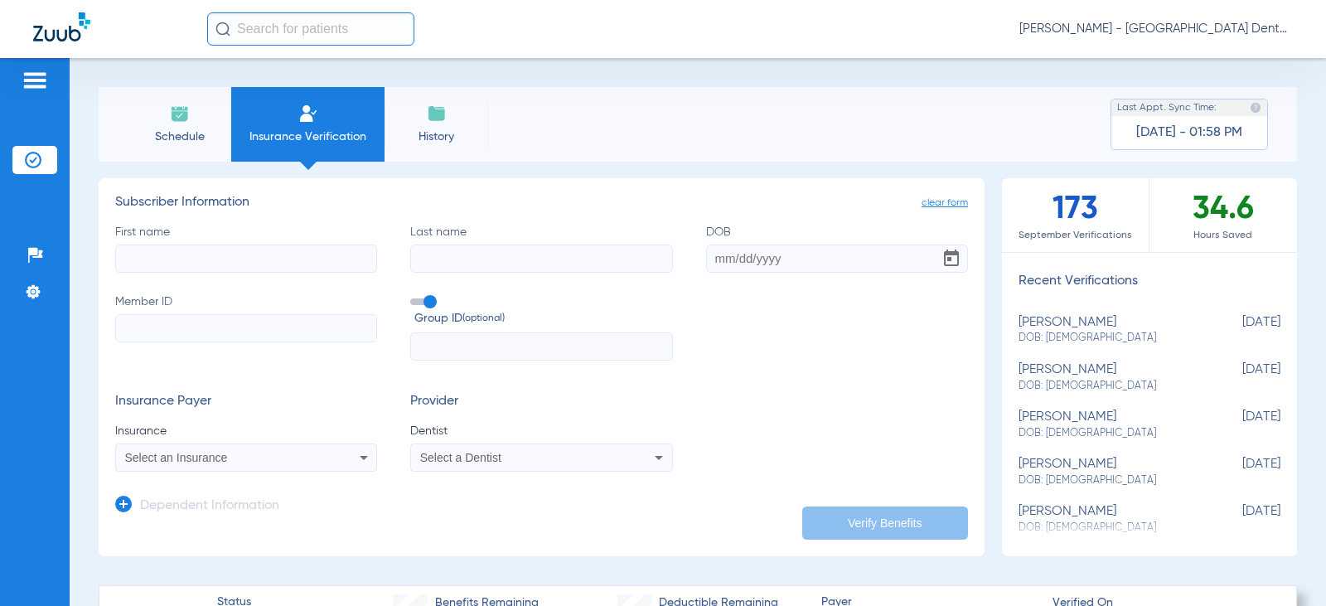
click at [1204, 323] on span "[DATE]" at bounding box center [1238, 330] width 83 height 31
type input "luke"
type input "[PERSON_NAME]"
type input "[DATE]"
type input "344668163"
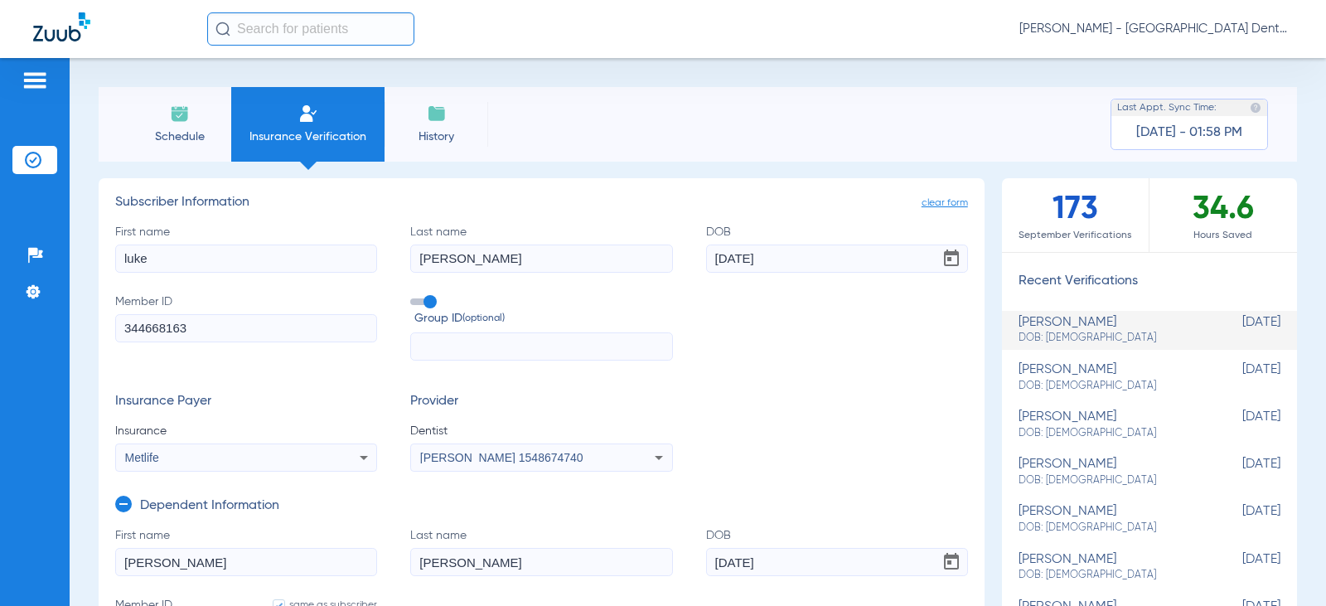
click at [176, 124] on li "Schedule" at bounding box center [180, 124] width 104 height 75
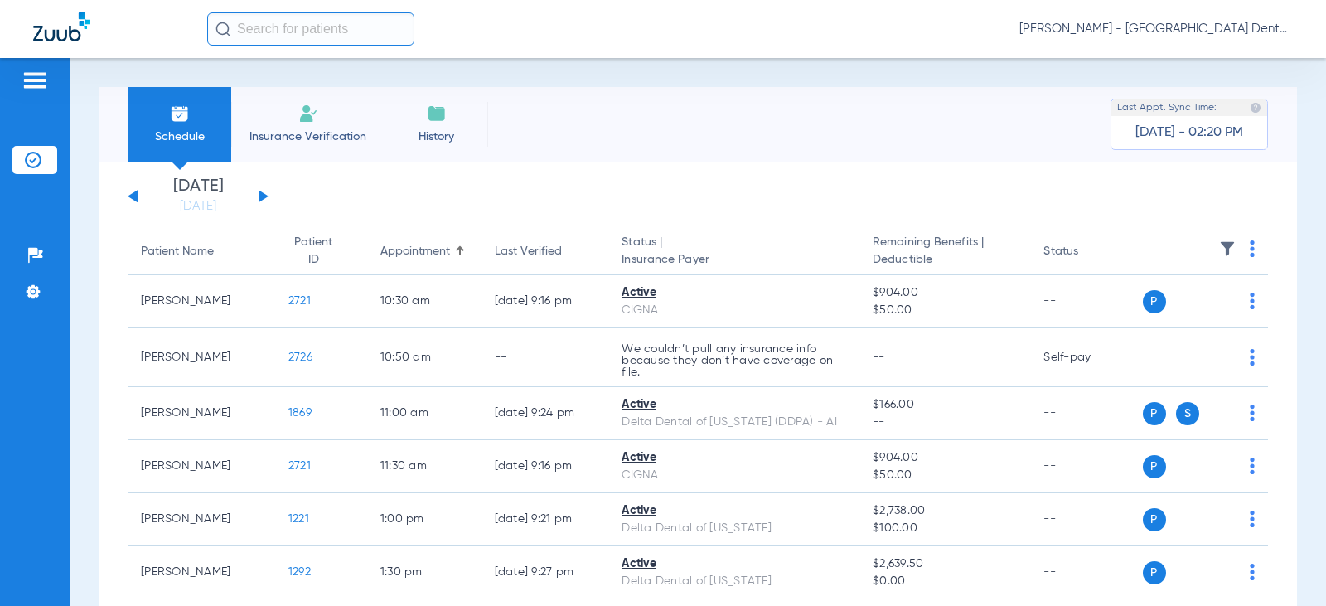
click at [260, 196] on button at bounding box center [264, 196] width 10 height 12
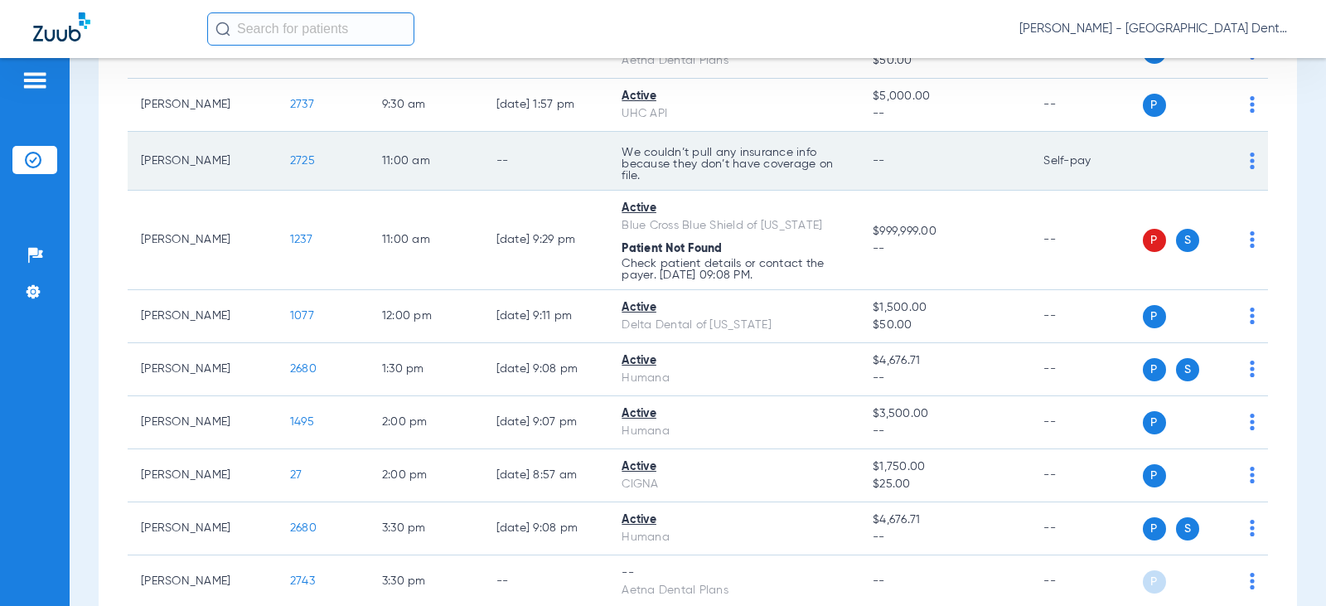
scroll to position [497, 0]
